Goal: Contribute content: Add original content to the website for others to see

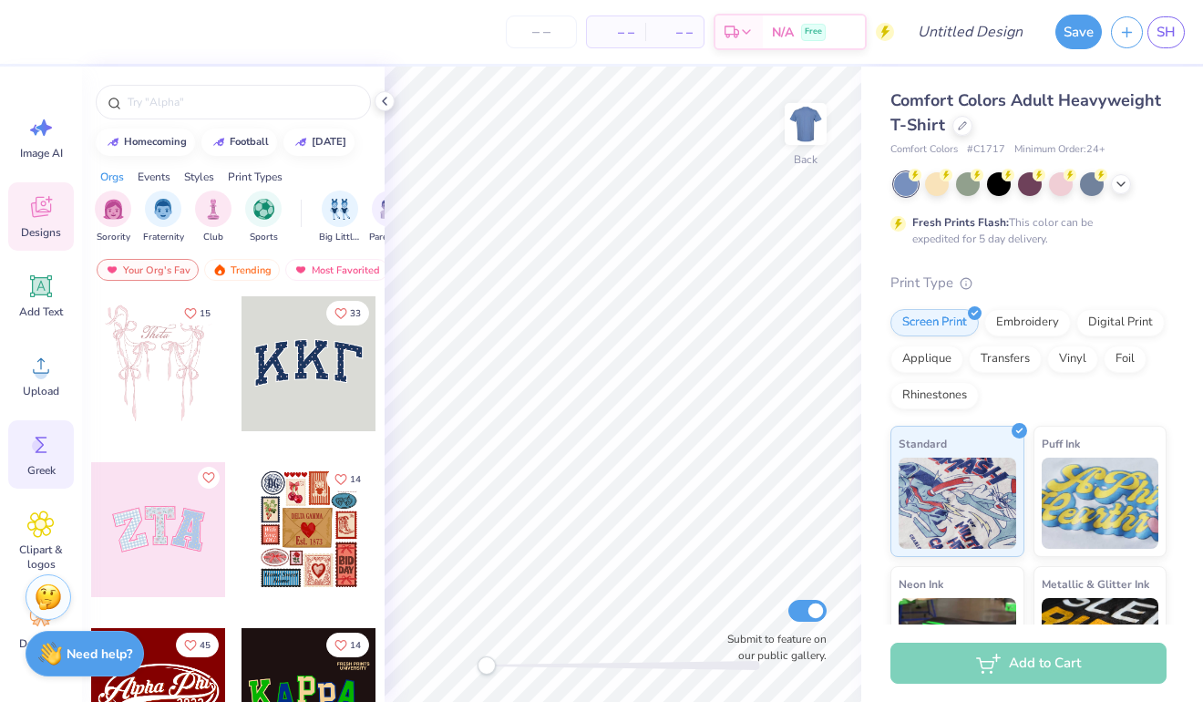
scroll to position [97, 0]
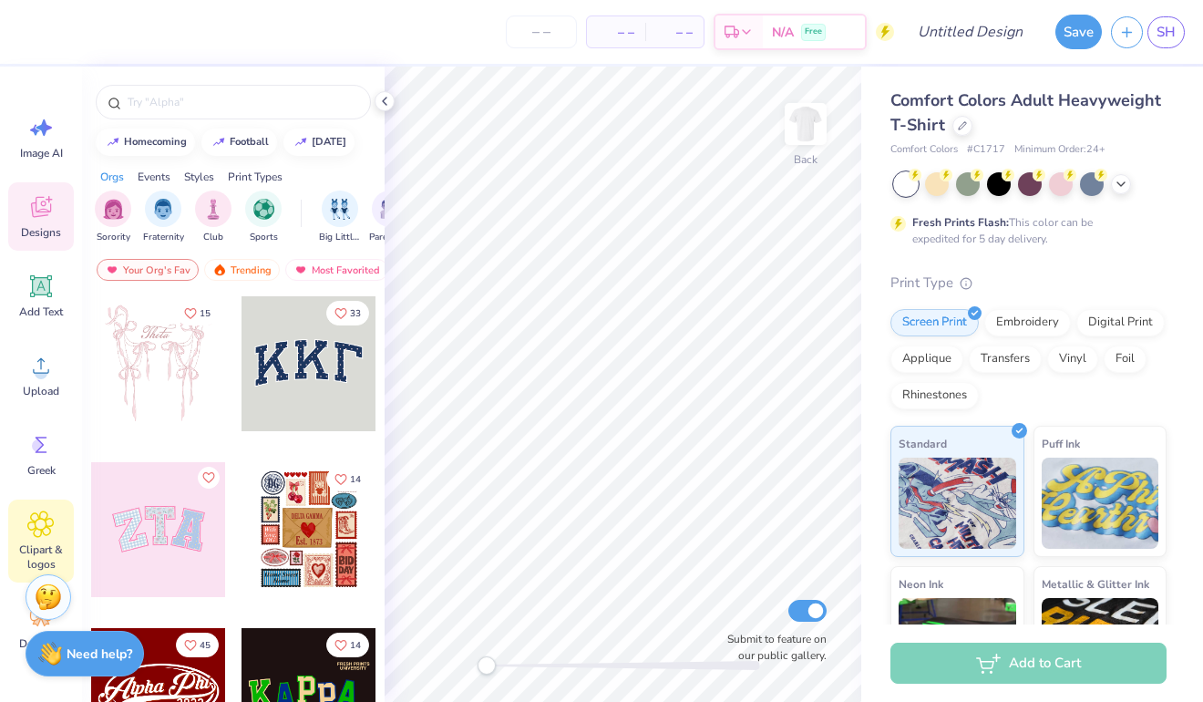
click at [46, 536] on icon at bounding box center [40, 523] width 26 height 27
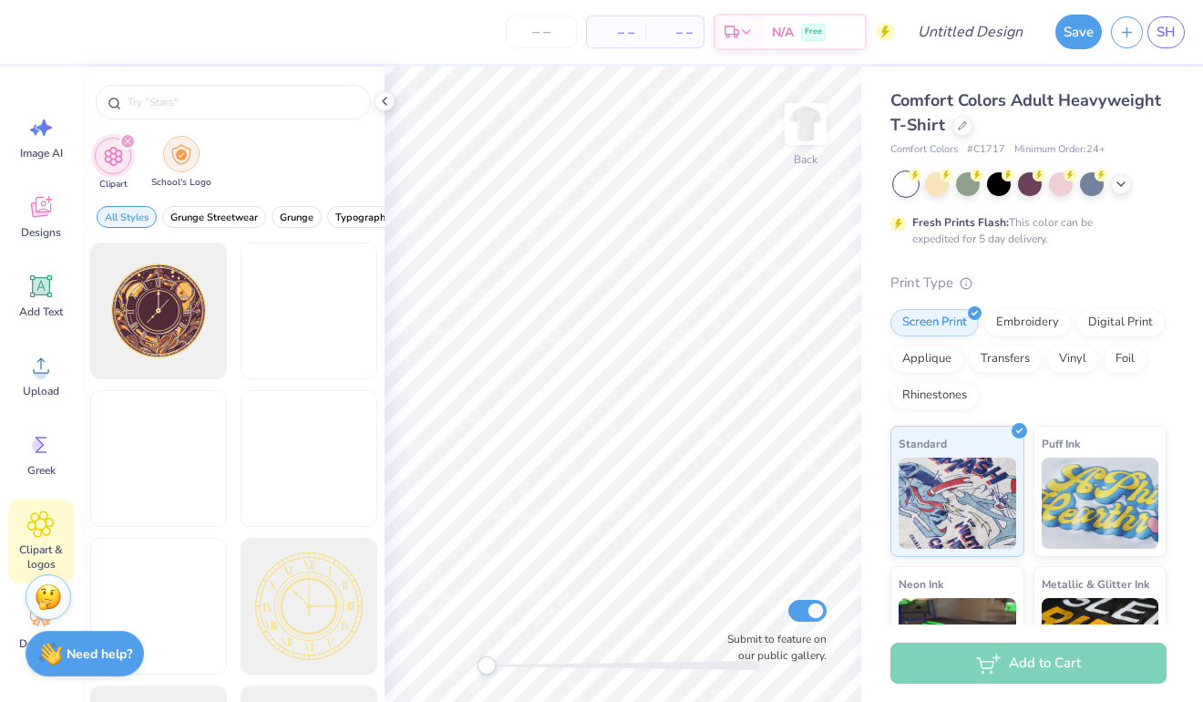
click at [173, 160] on img "filter for School's Logo" at bounding box center [181, 154] width 20 height 21
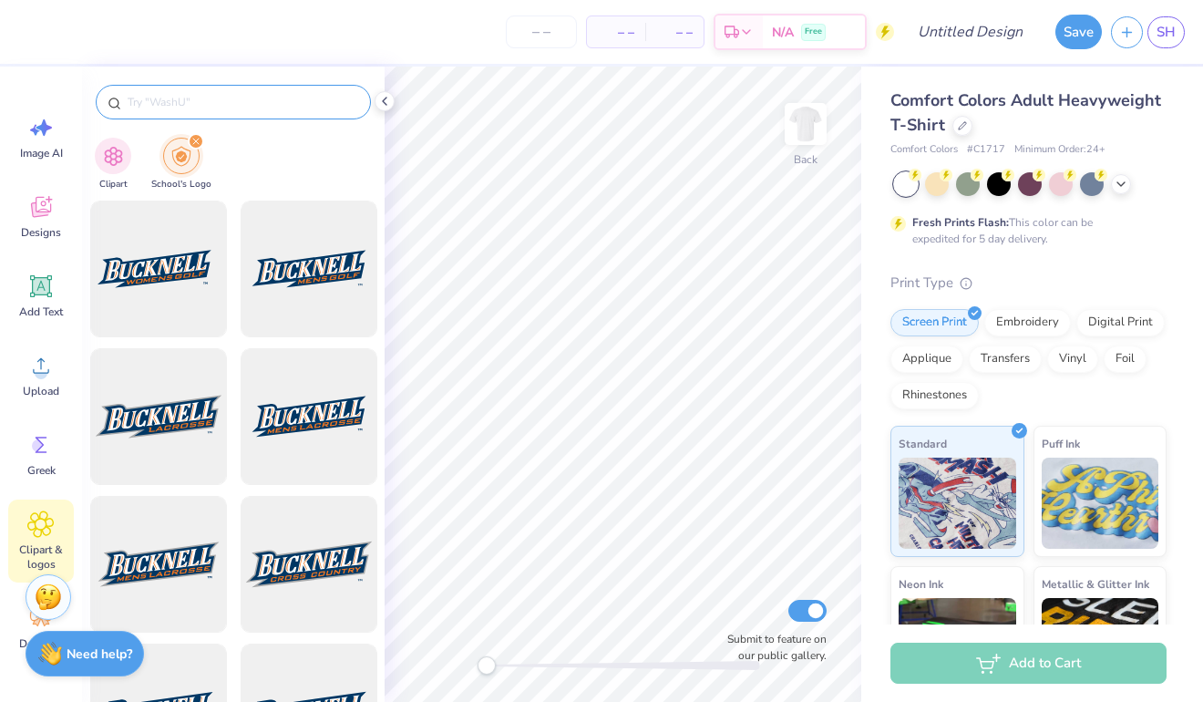
click at [173, 100] on input "text" at bounding box center [242, 102] width 233 height 18
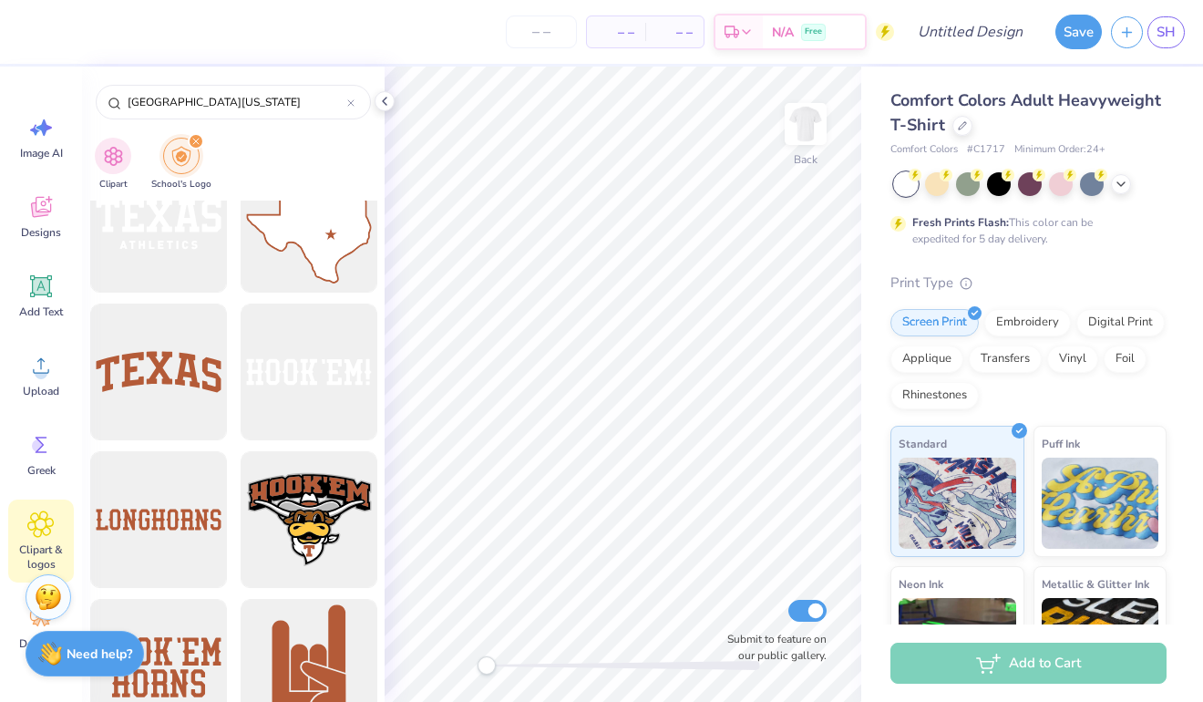
scroll to position [51, 0]
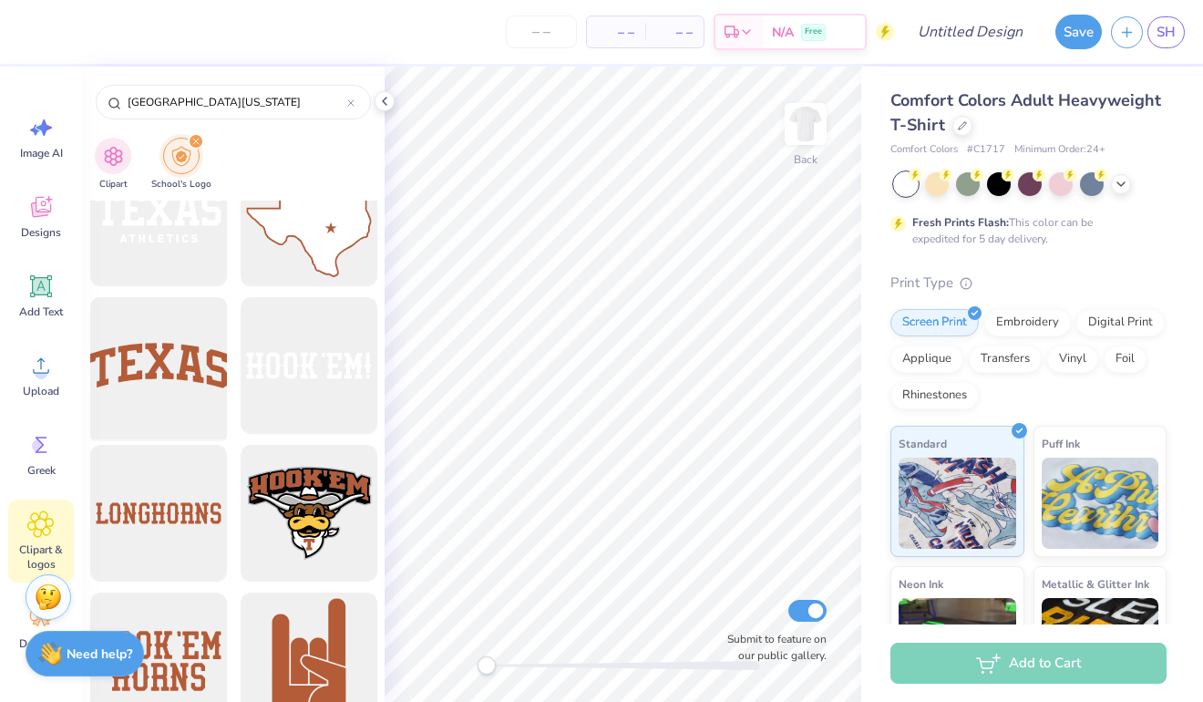
type input "[GEOGRAPHIC_DATA][US_STATE]"
click at [172, 392] on div at bounding box center [158, 366] width 150 height 150
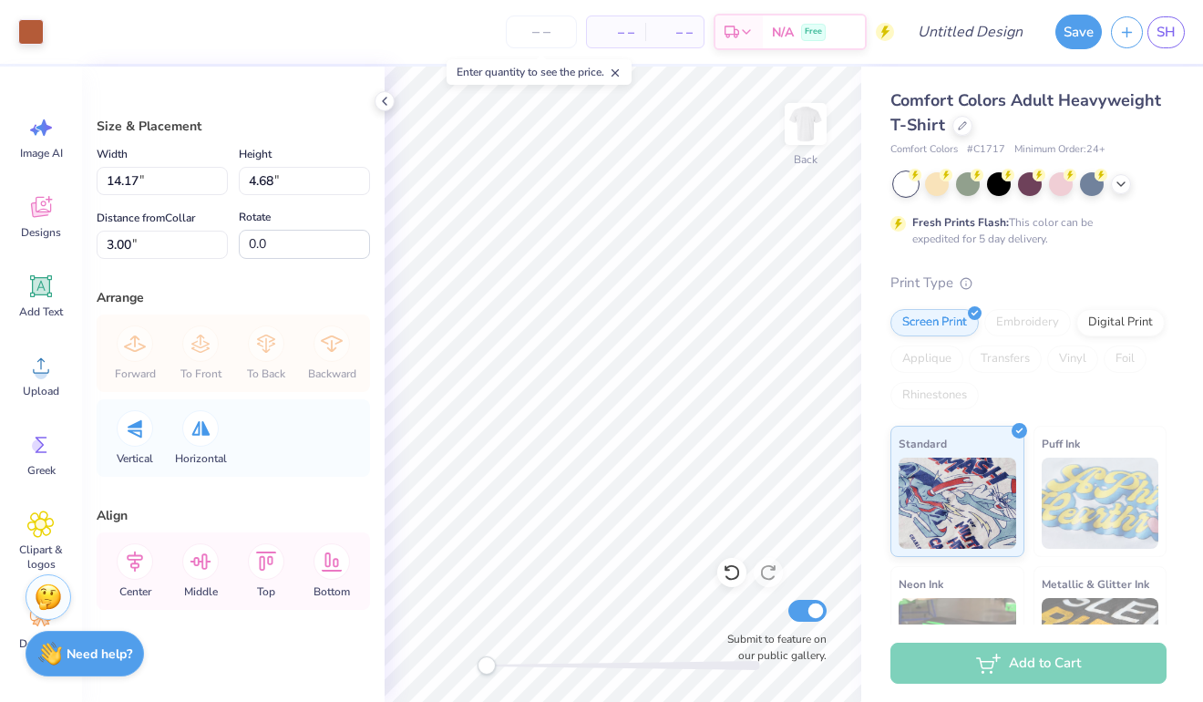
type input "10.84"
type input "3.58"
type input "4.10"
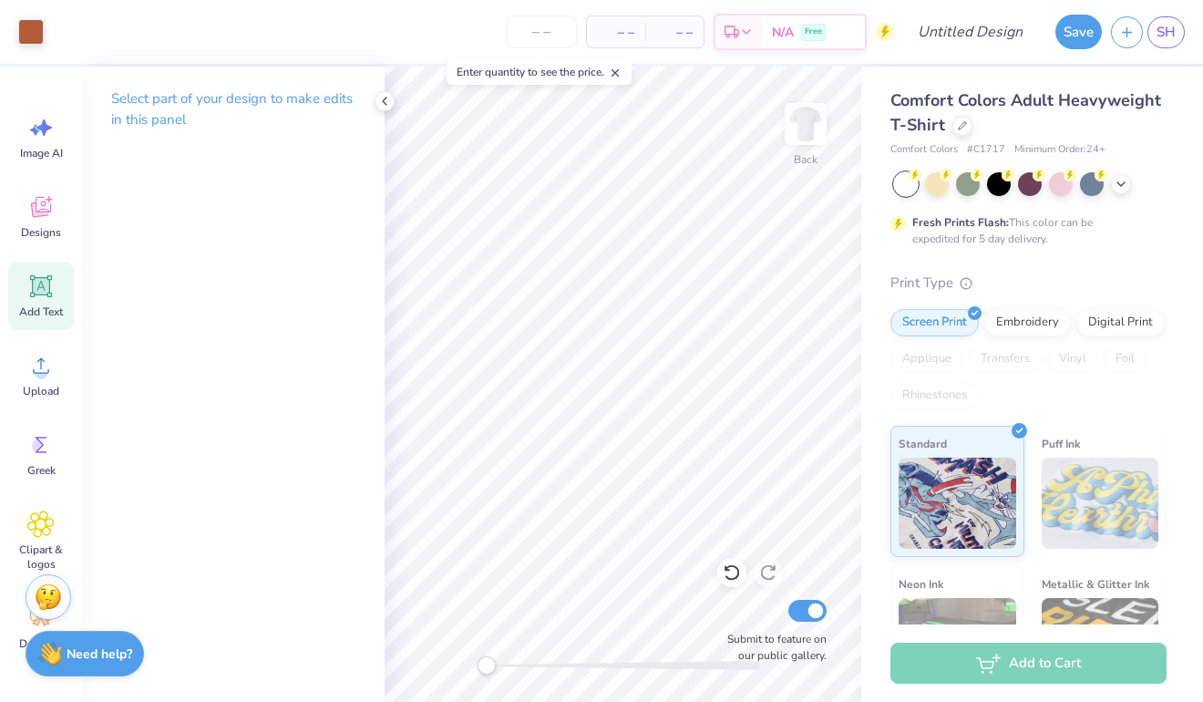
click at [46, 286] on icon at bounding box center [41, 286] width 17 height 17
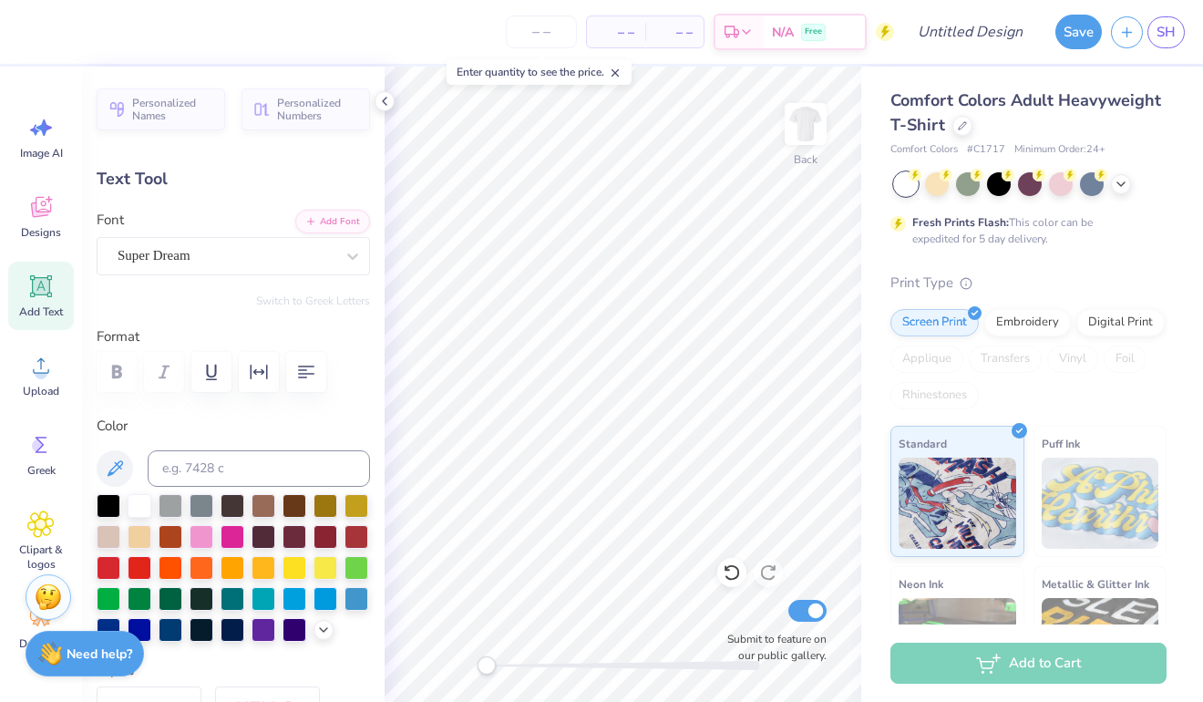
type textarea "GYMNASTICS"
click at [112, 462] on icon at bounding box center [115, 469] width 22 height 22
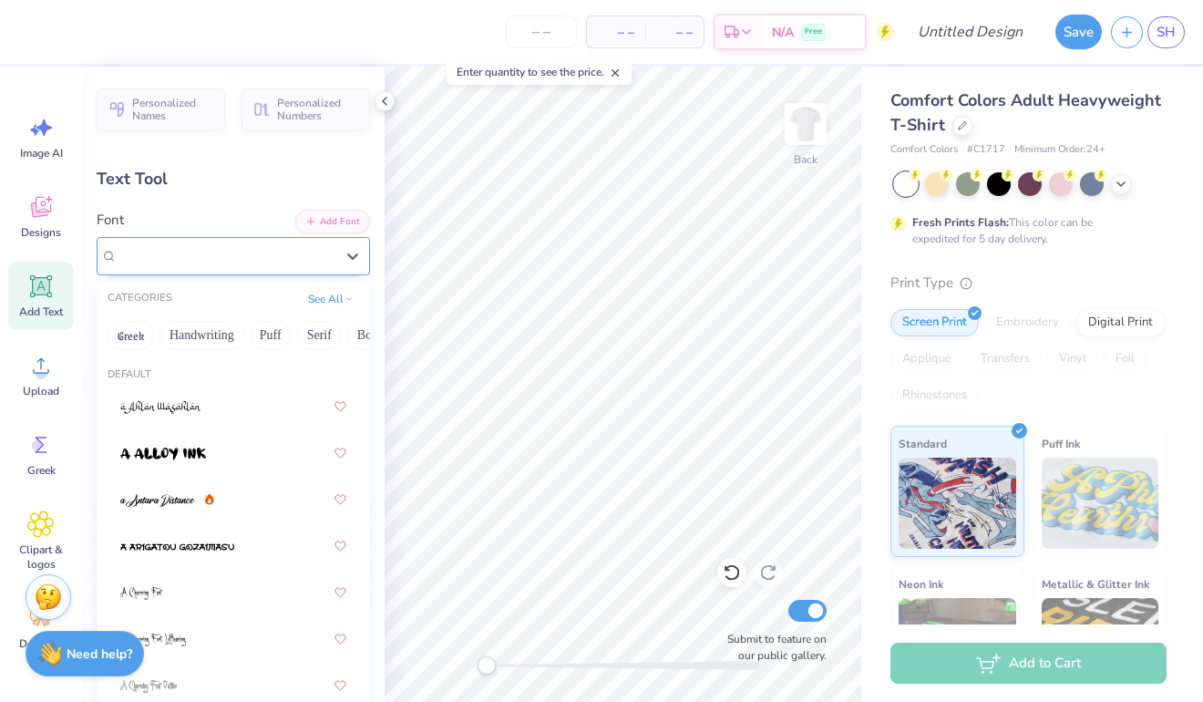
click at [305, 259] on div "Super Dream" at bounding box center [226, 256] width 221 height 28
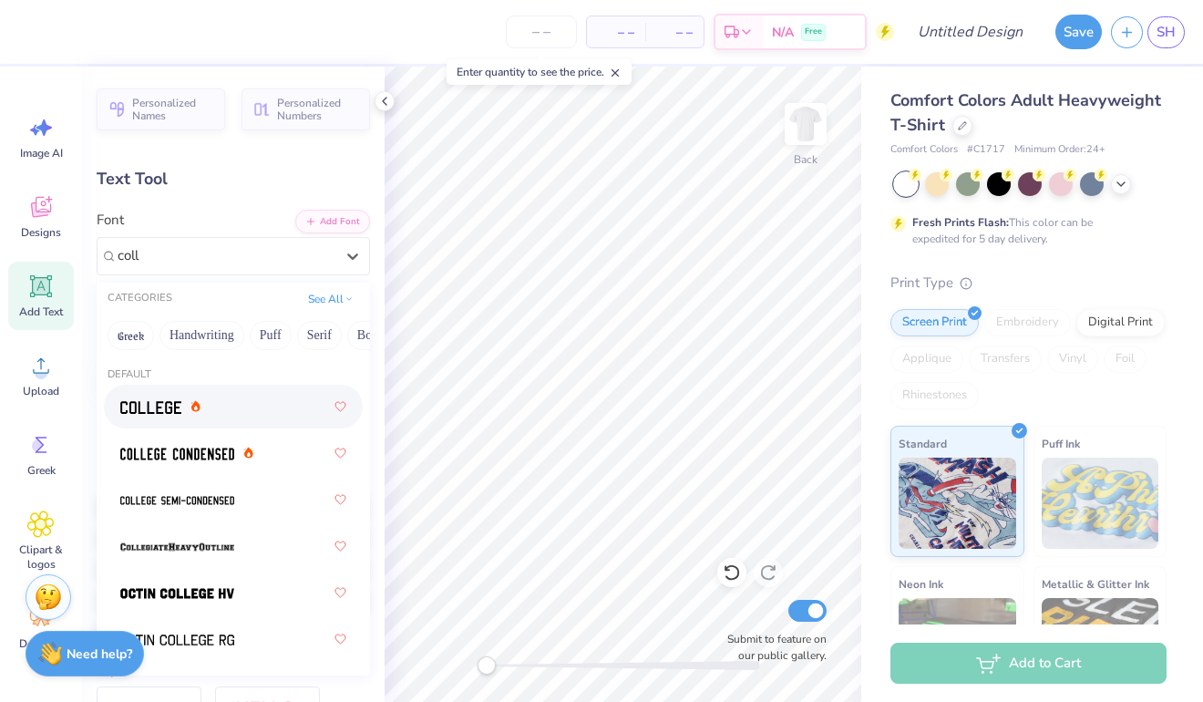
click at [191, 396] on div at bounding box center [233, 406] width 226 height 33
type input "coll"
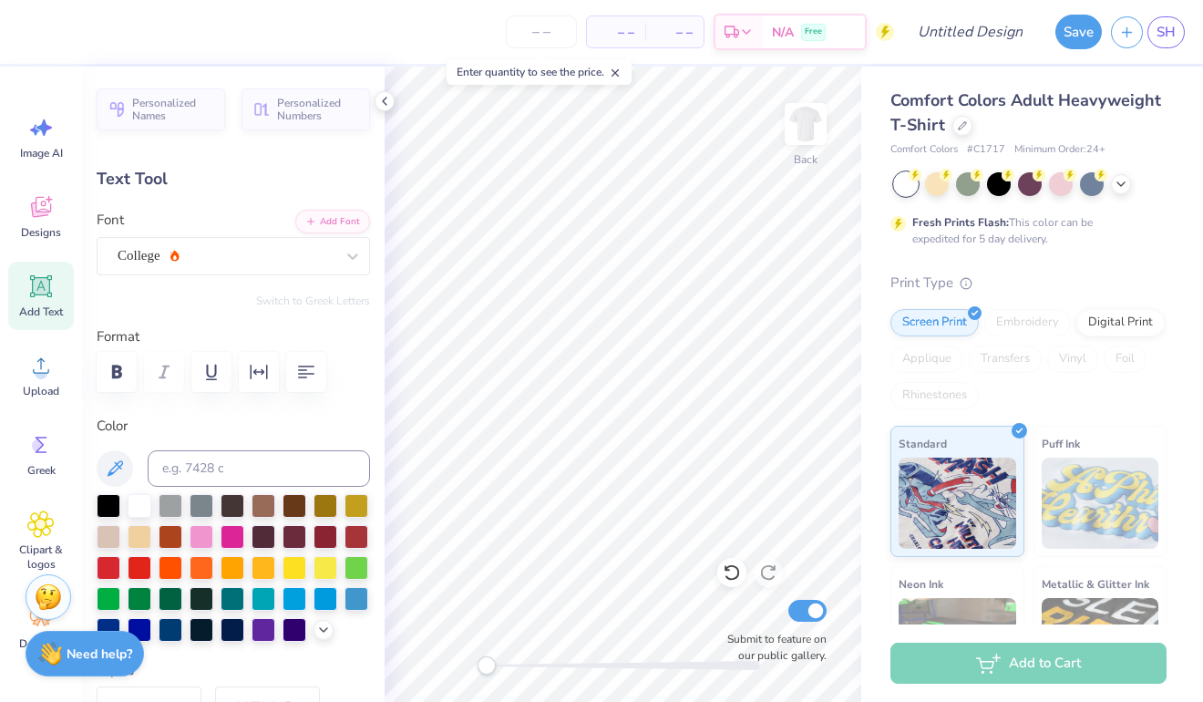
type input "6.75"
type input "0.88"
type input "6.58"
click at [810, 117] on img at bounding box center [805, 123] width 73 height 73
click at [36, 523] on icon at bounding box center [41, 524] width 11 height 11
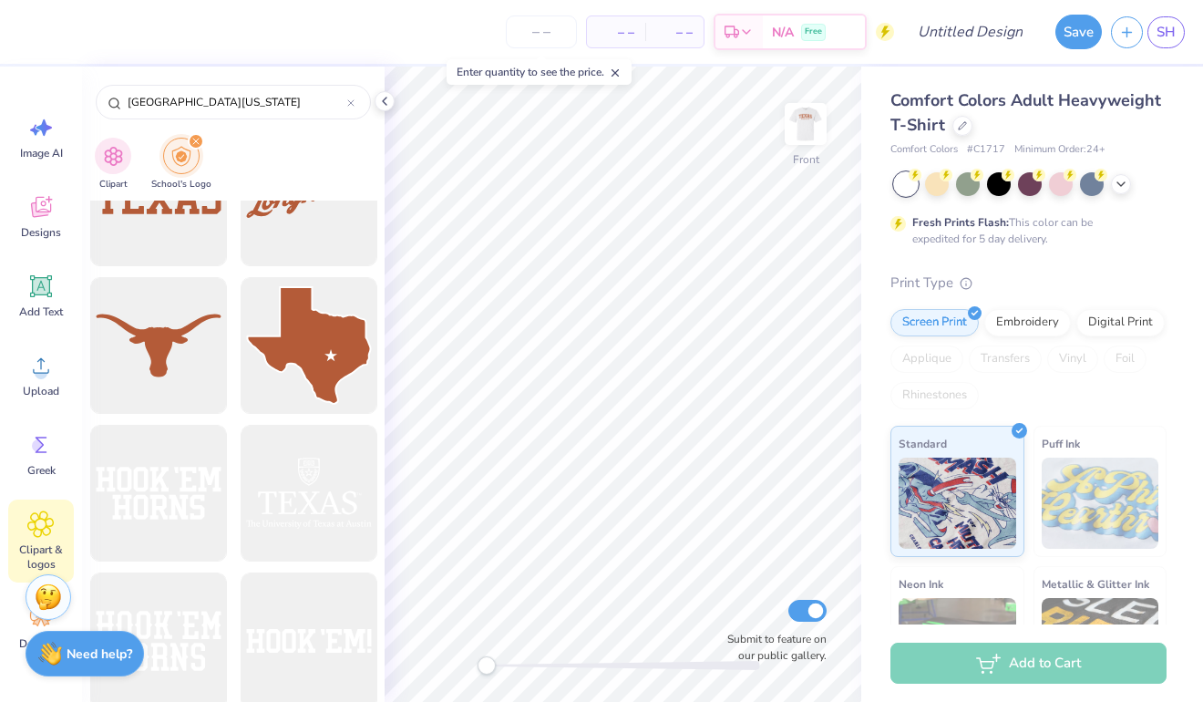
scroll to position [663, 0]
click at [157, 370] on div at bounding box center [158, 345] width 150 height 150
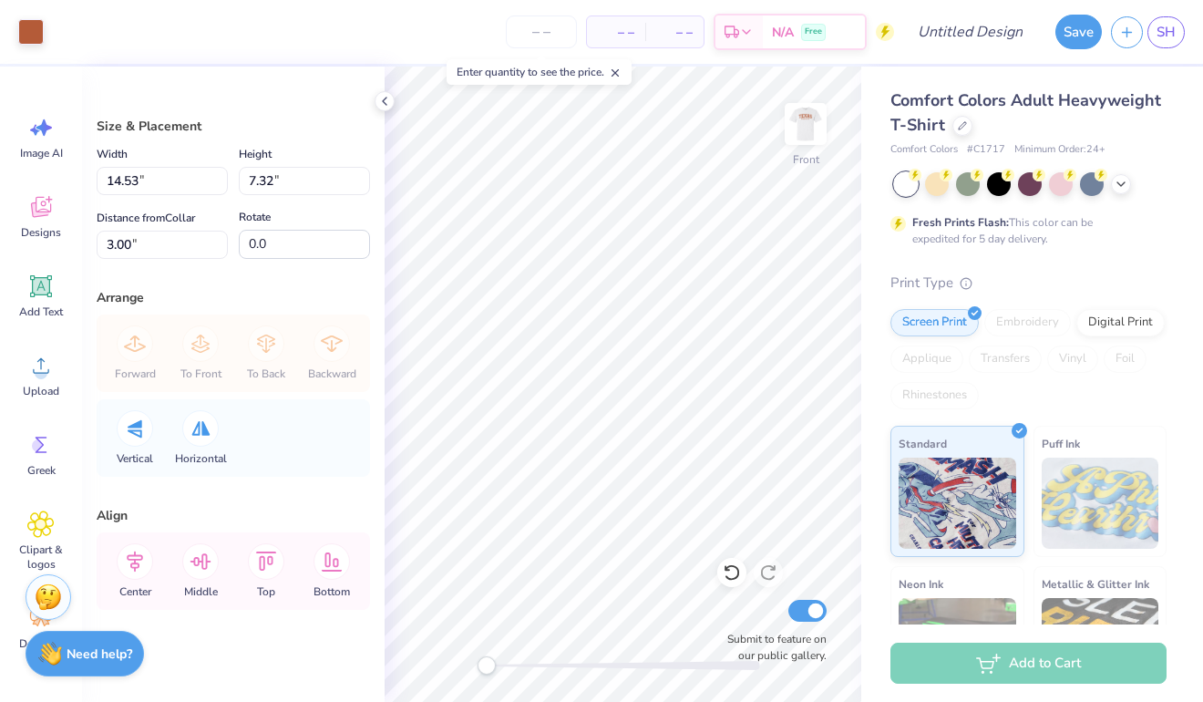
type input "12.53"
type input "6.31"
type input "4.01"
type input "11.95"
type input "6.02"
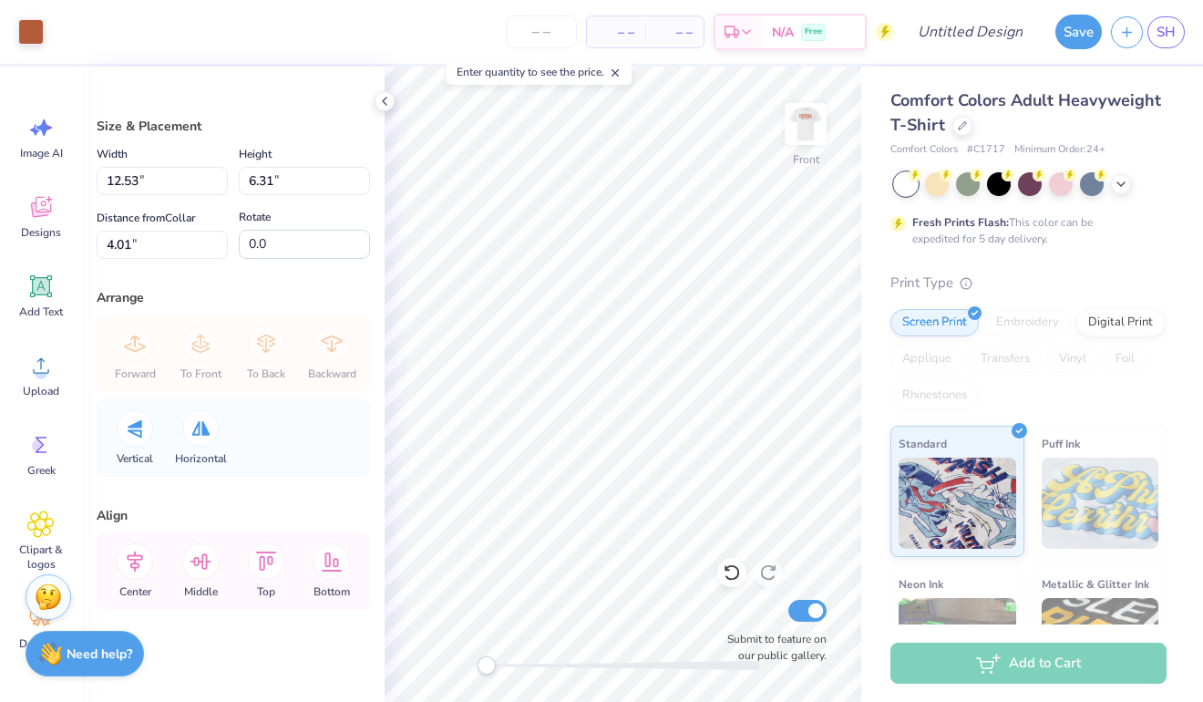
type input "4.31"
type input "10.81"
type input "5.45"
type input "4.31"
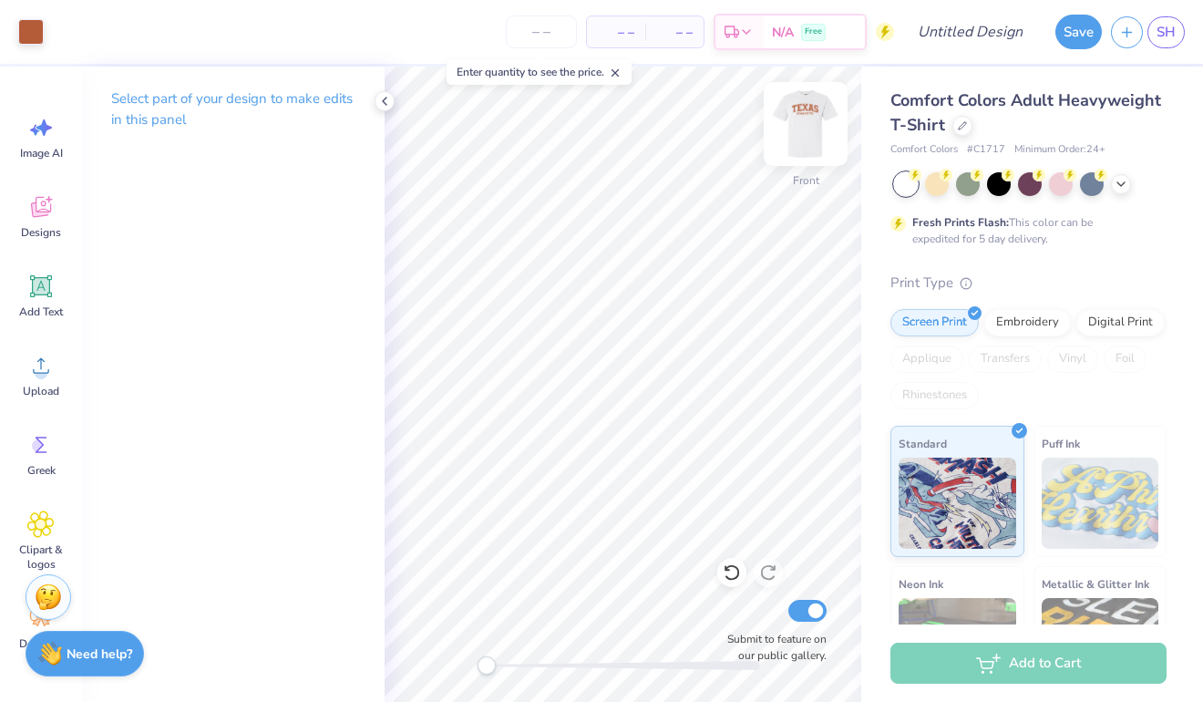
click at [808, 123] on img at bounding box center [805, 123] width 73 height 73
click at [808, 120] on img at bounding box center [805, 123] width 73 height 73
click at [977, 30] on input "Design Title" at bounding box center [992, 32] width 89 height 36
type input "comfort color t"
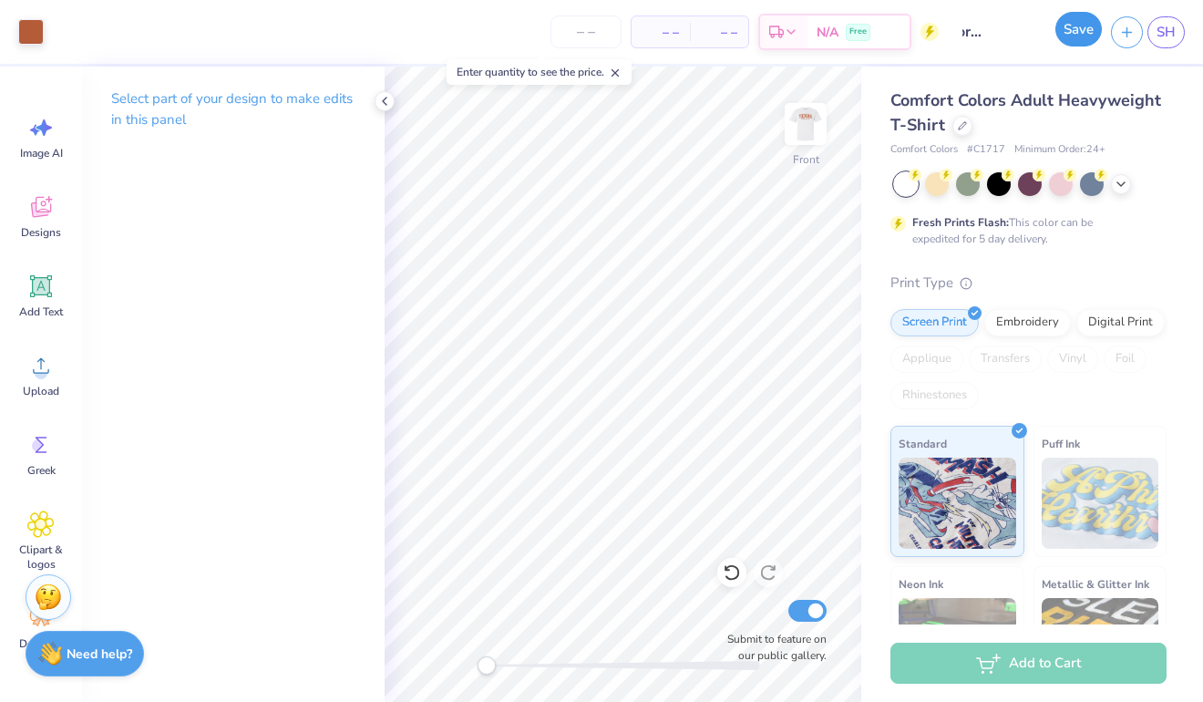
click at [1088, 34] on button "Save" at bounding box center [1078, 29] width 46 height 35
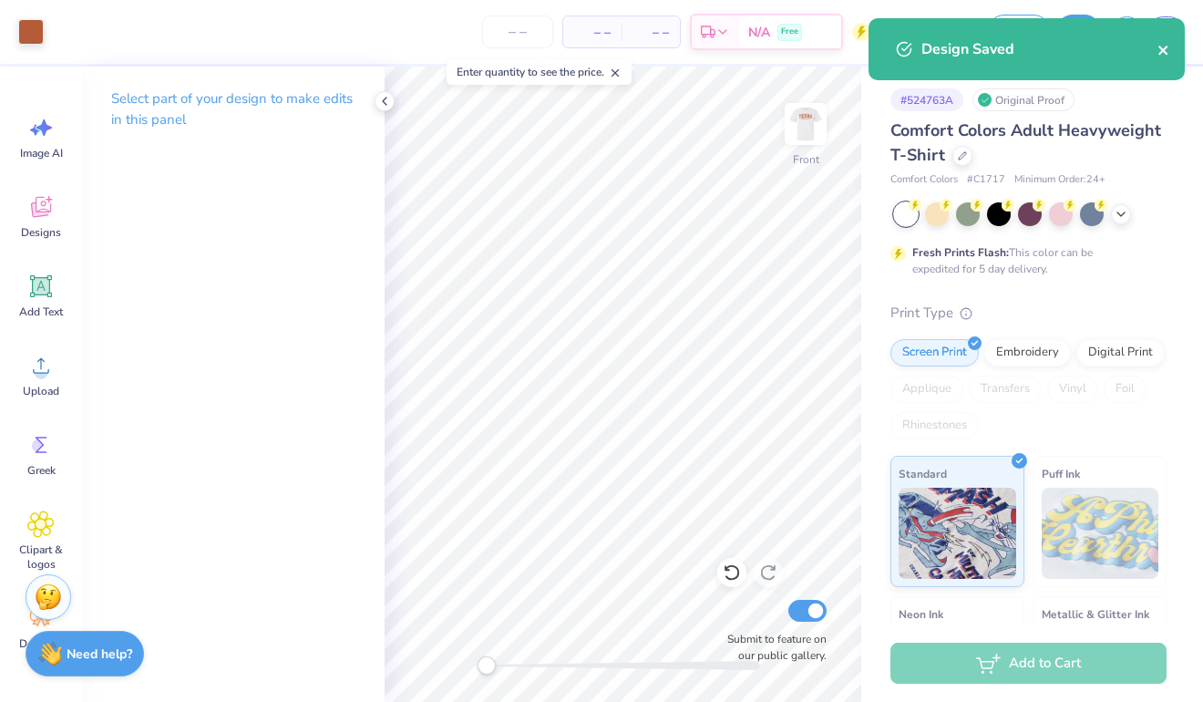
click at [1161, 53] on icon "close" at bounding box center [1162, 50] width 9 height 9
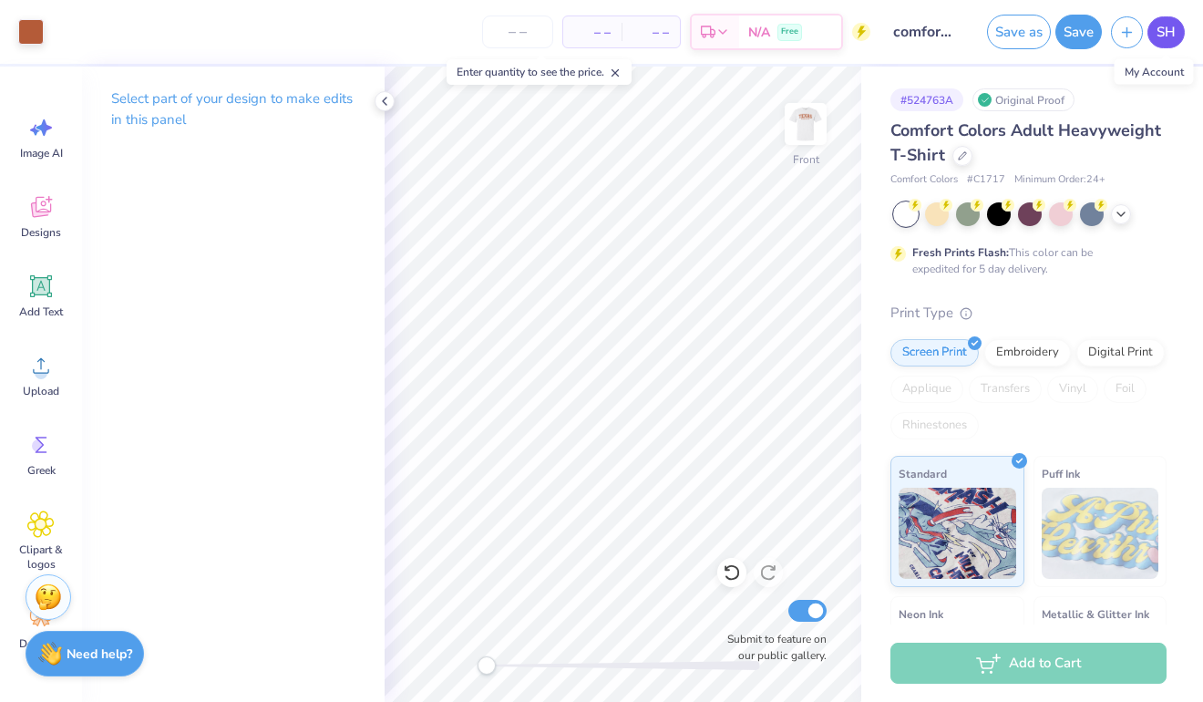
click at [1168, 34] on span "SH" at bounding box center [1166, 32] width 19 height 21
